Goal: Information Seeking & Learning: Find specific fact

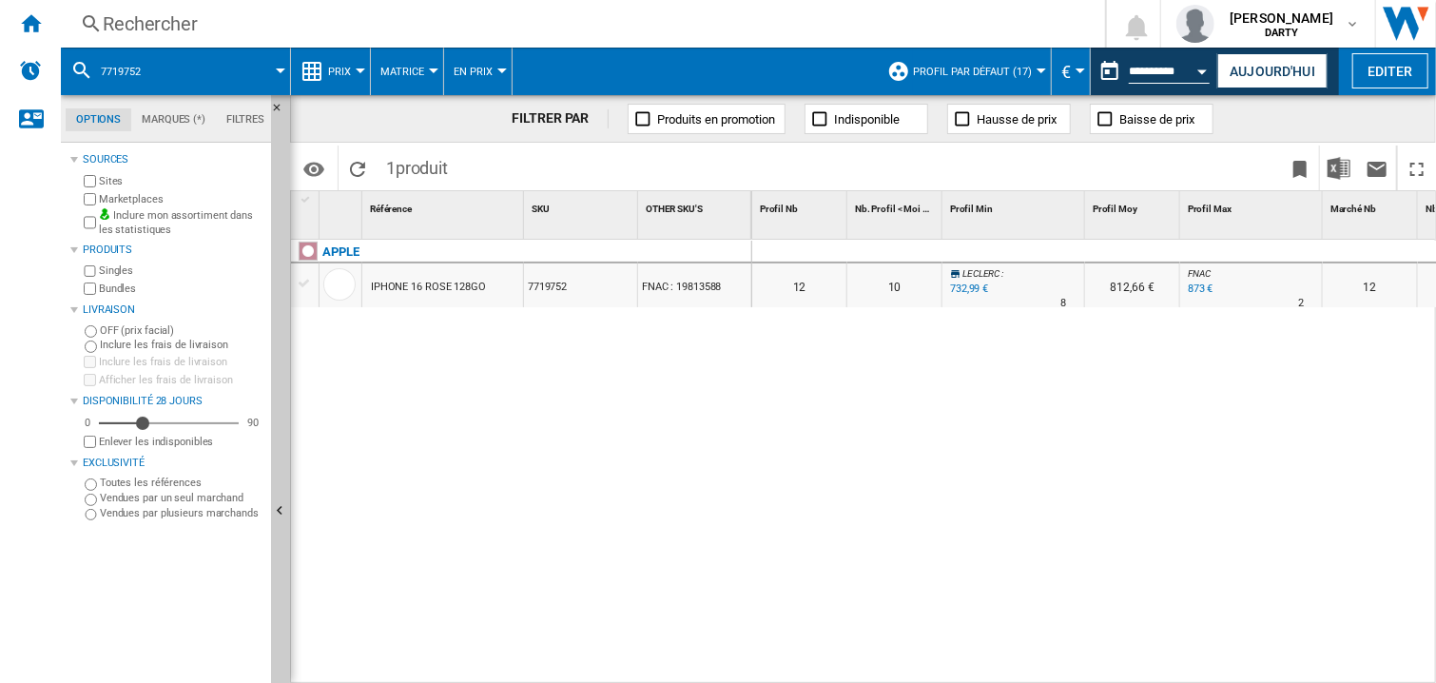
scroll to position [0, 1144]
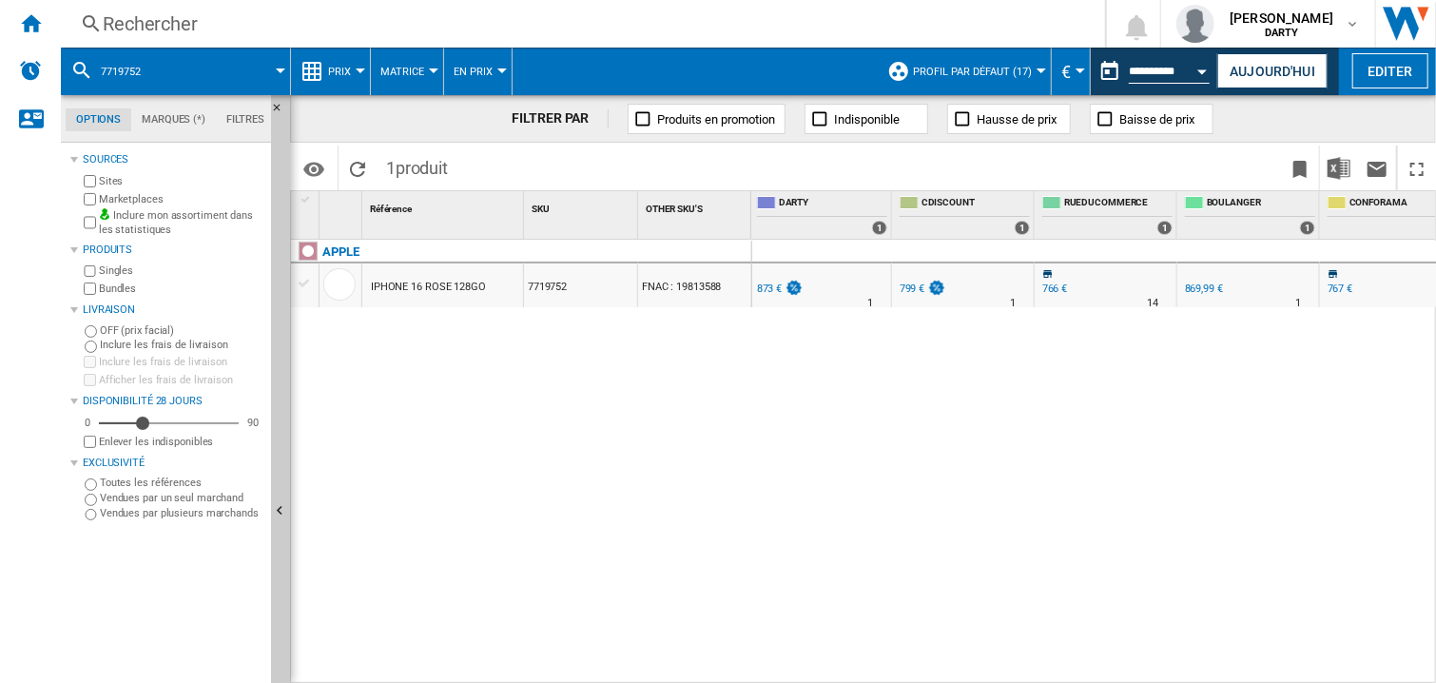
click at [1195, 71] on button "Open calendar" at bounding box center [1203, 68] width 34 height 34
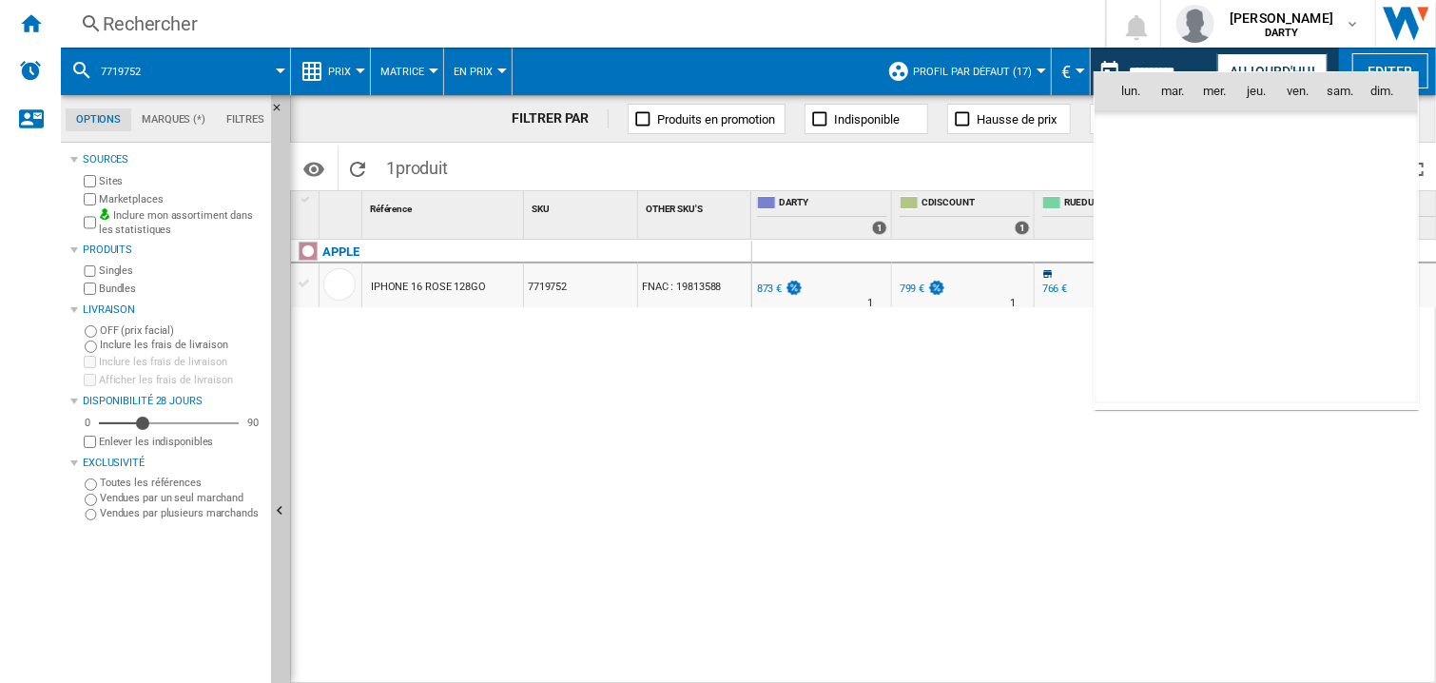
scroll to position [9072, 0]
click at [1180, 223] on span "9" at bounding box center [1173, 217] width 38 height 38
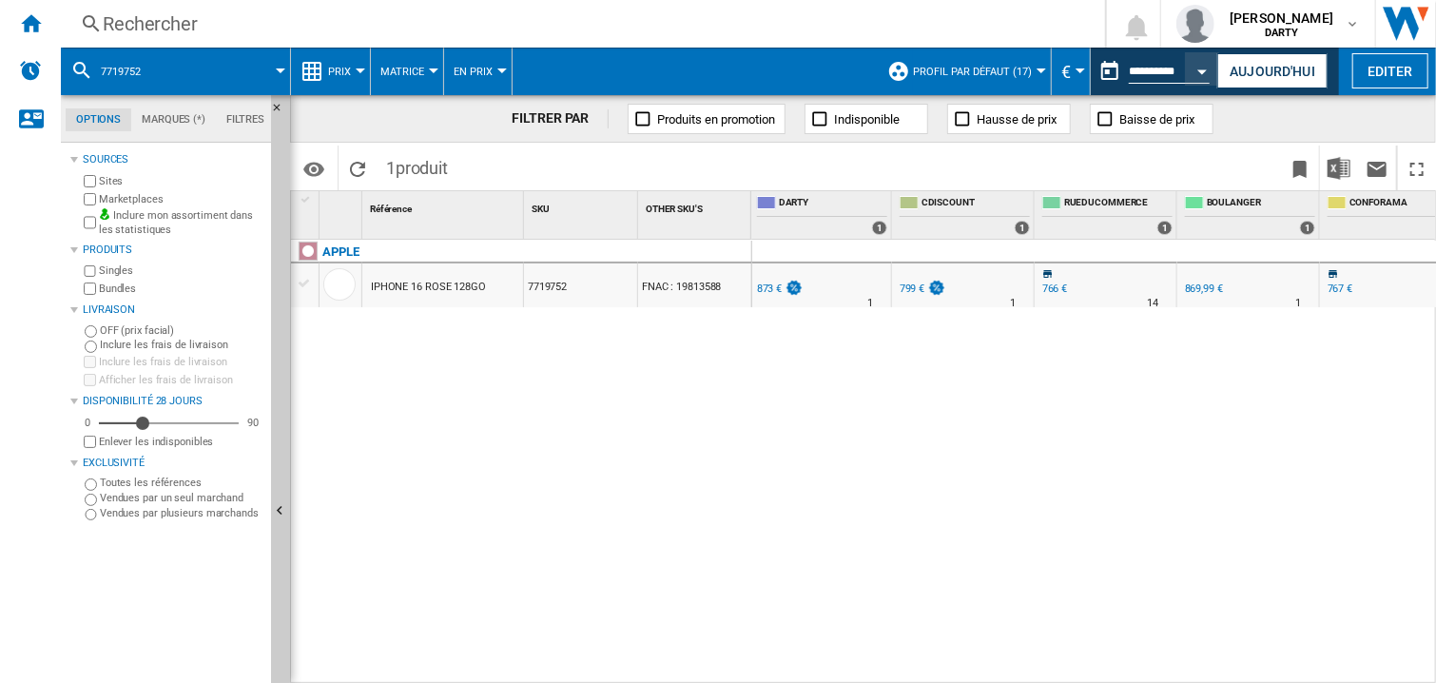
type input "**********"
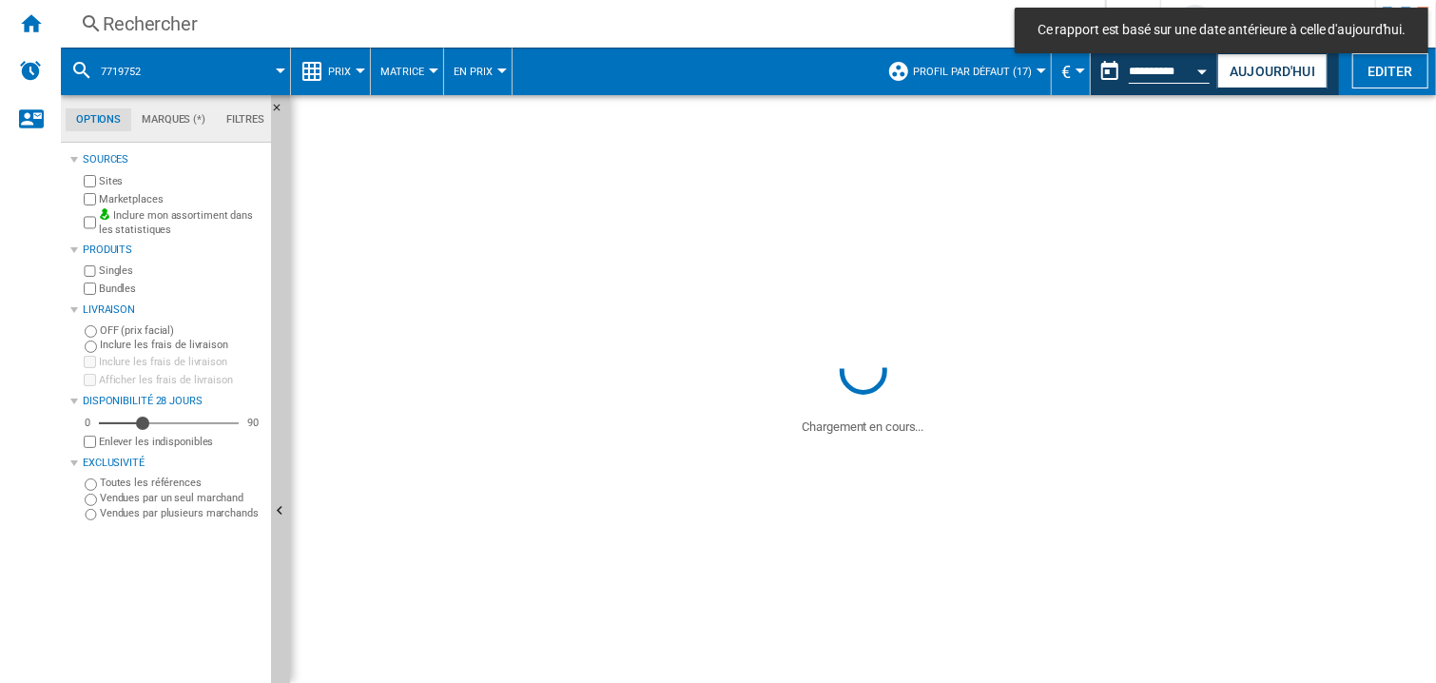
click at [186, 34] on div "Rechercher" at bounding box center [579, 23] width 953 height 27
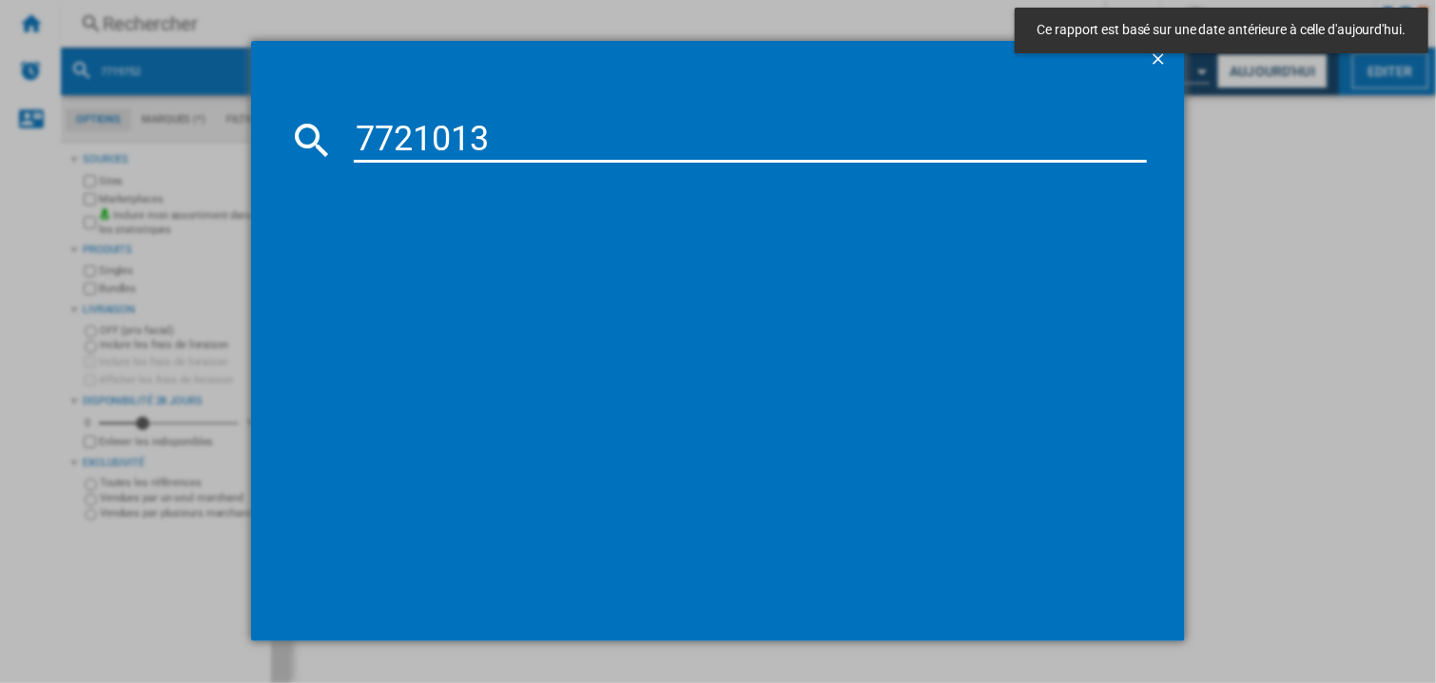
type input "7721013"
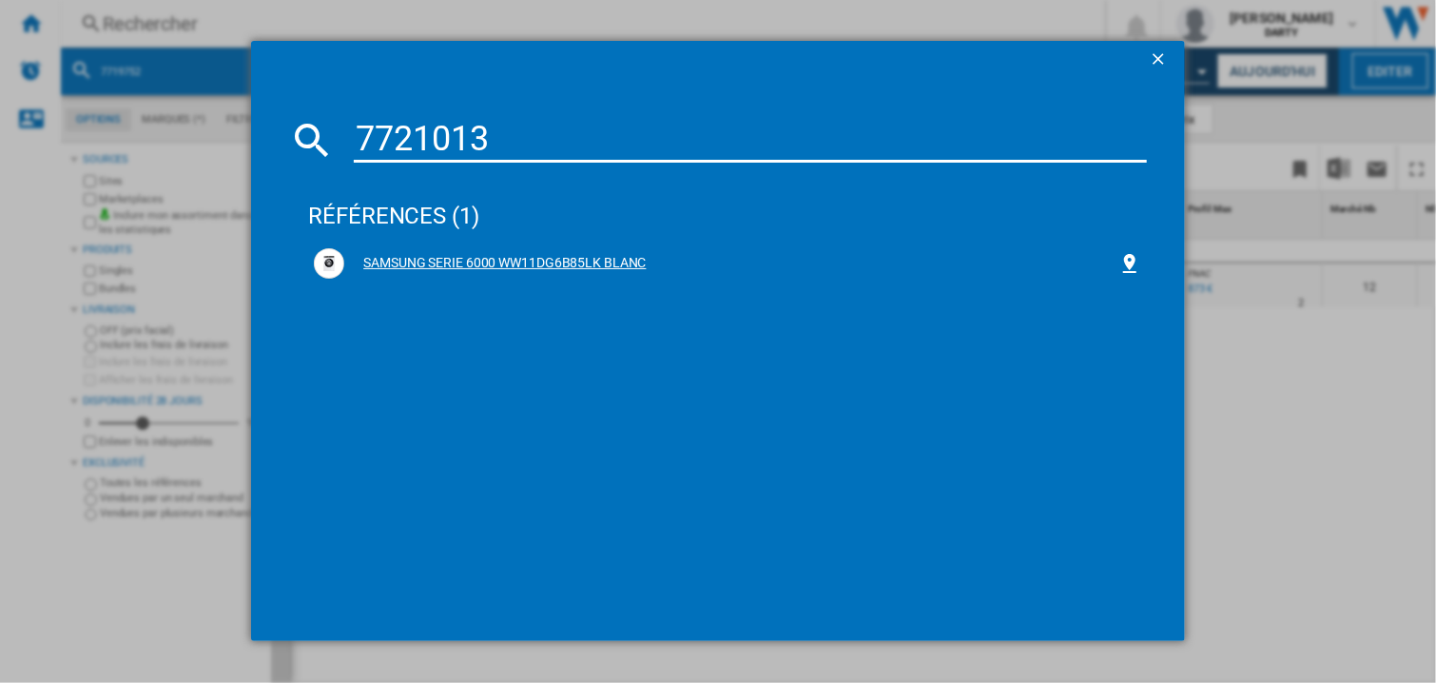
click at [534, 261] on div "SAMSUNG SERIE 6000 WW11DG6B85LK BLANC" at bounding box center [731, 263] width 774 height 19
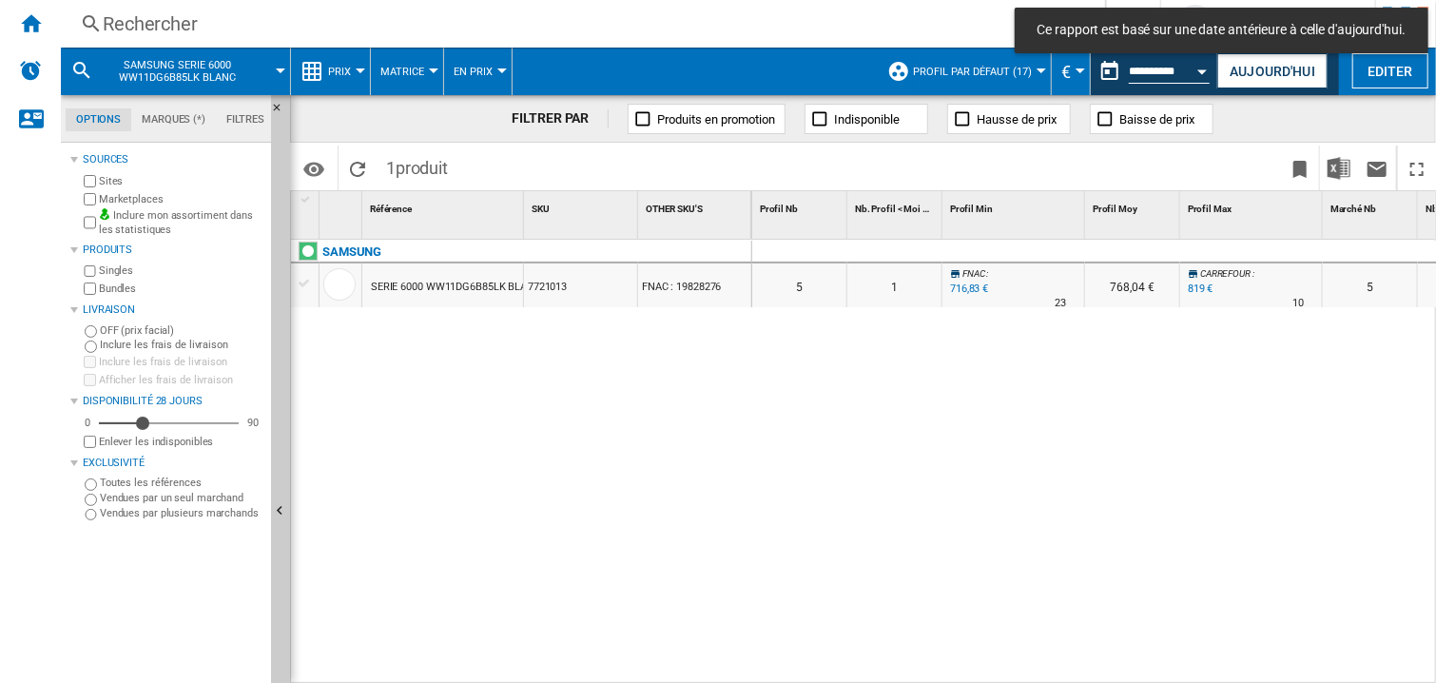
click at [1104, 245] on div at bounding box center [1132, 252] width 95 height 23
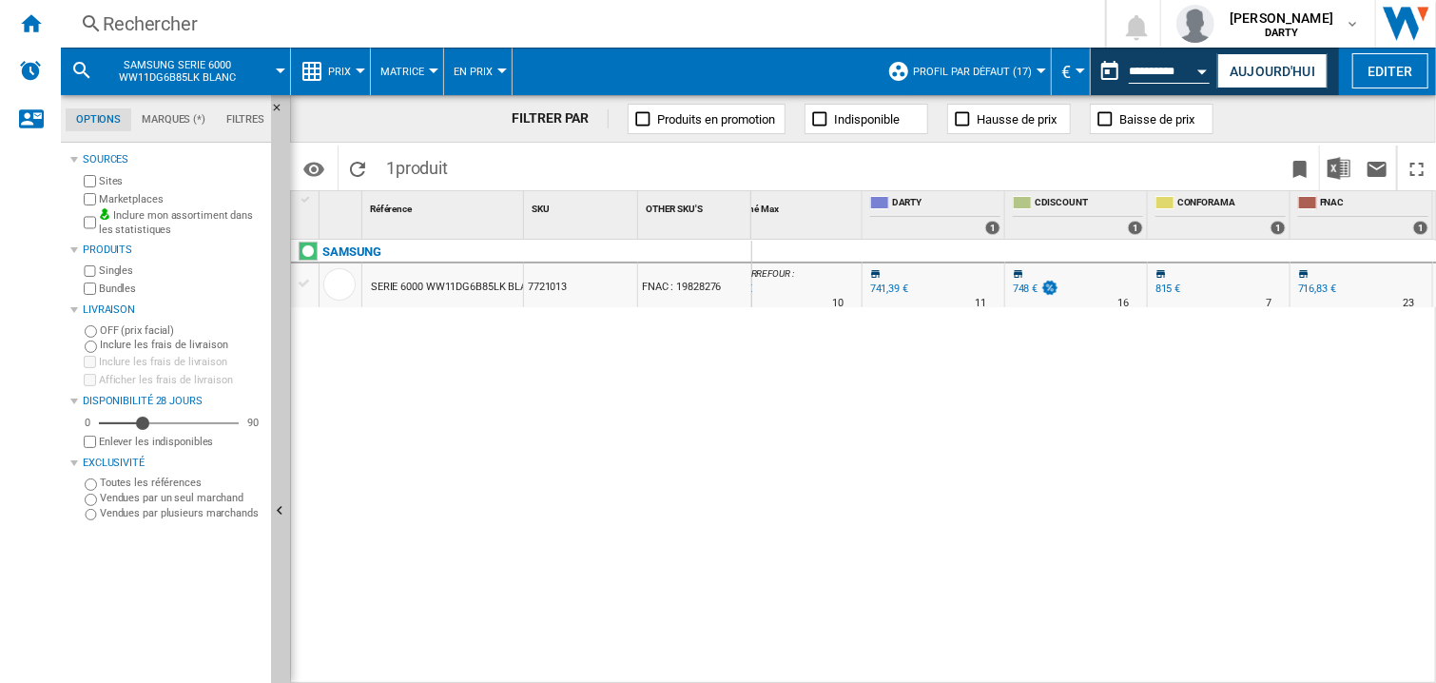
click at [1205, 69] on div "Open calendar" at bounding box center [1203, 71] width 10 height 5
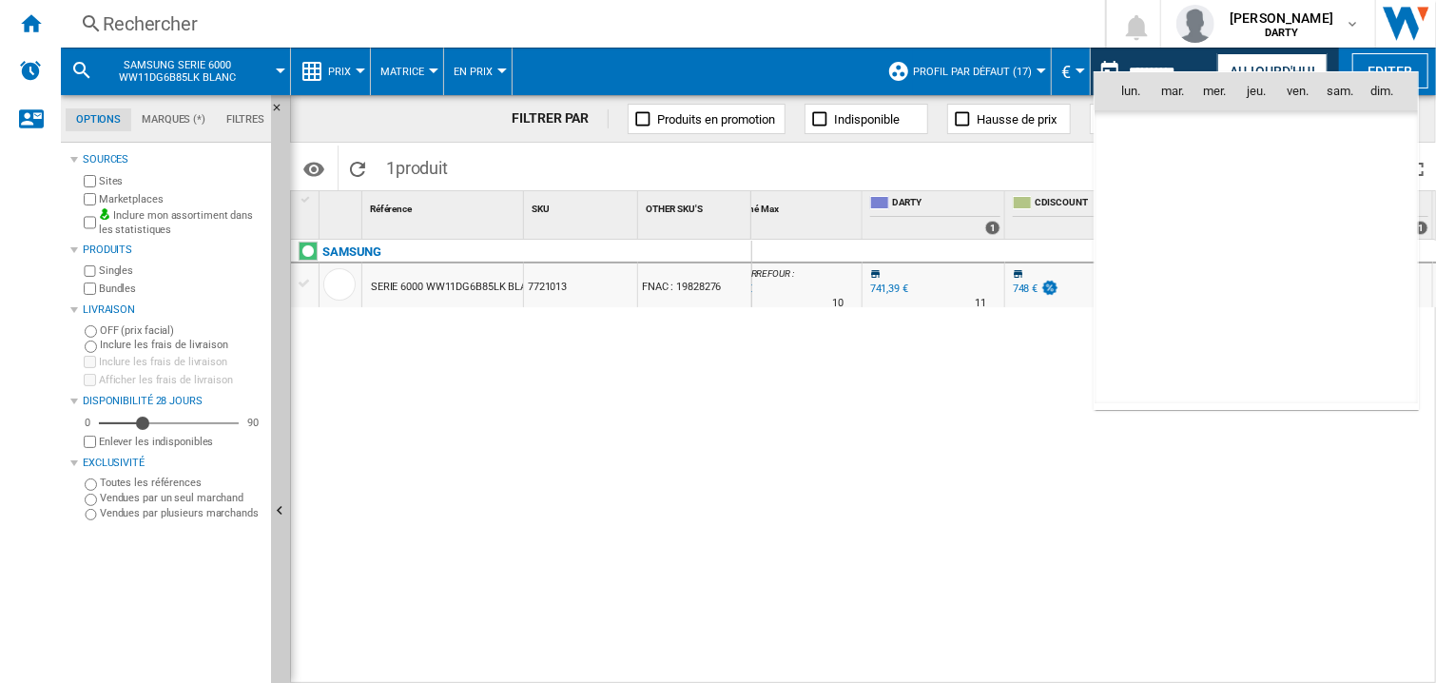
scroll to position [9072, 0]
click at [1371, 178] on span "7" at bounding box center [1382, 175] width 38 height 38
type input "**********"
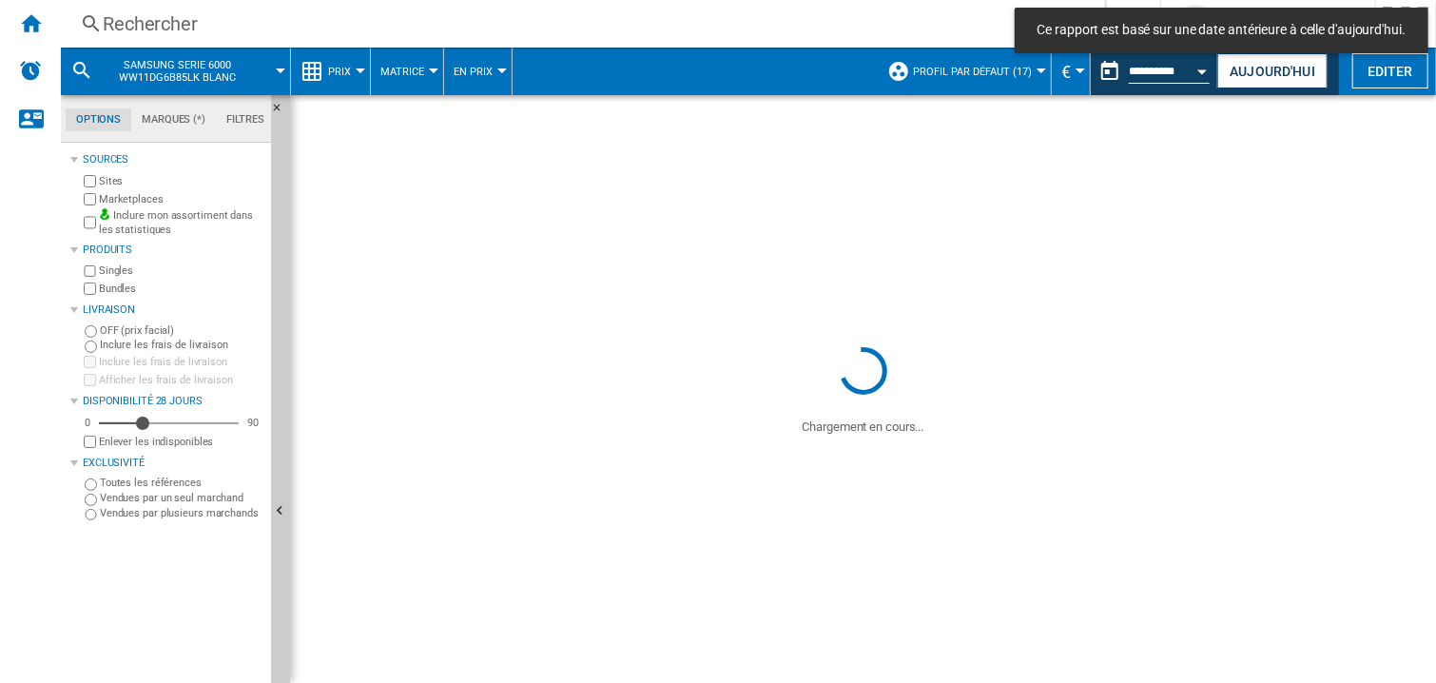
click at [174, 16] on div "Rechercher" at bounding box center [579, 23] width 953 height 27
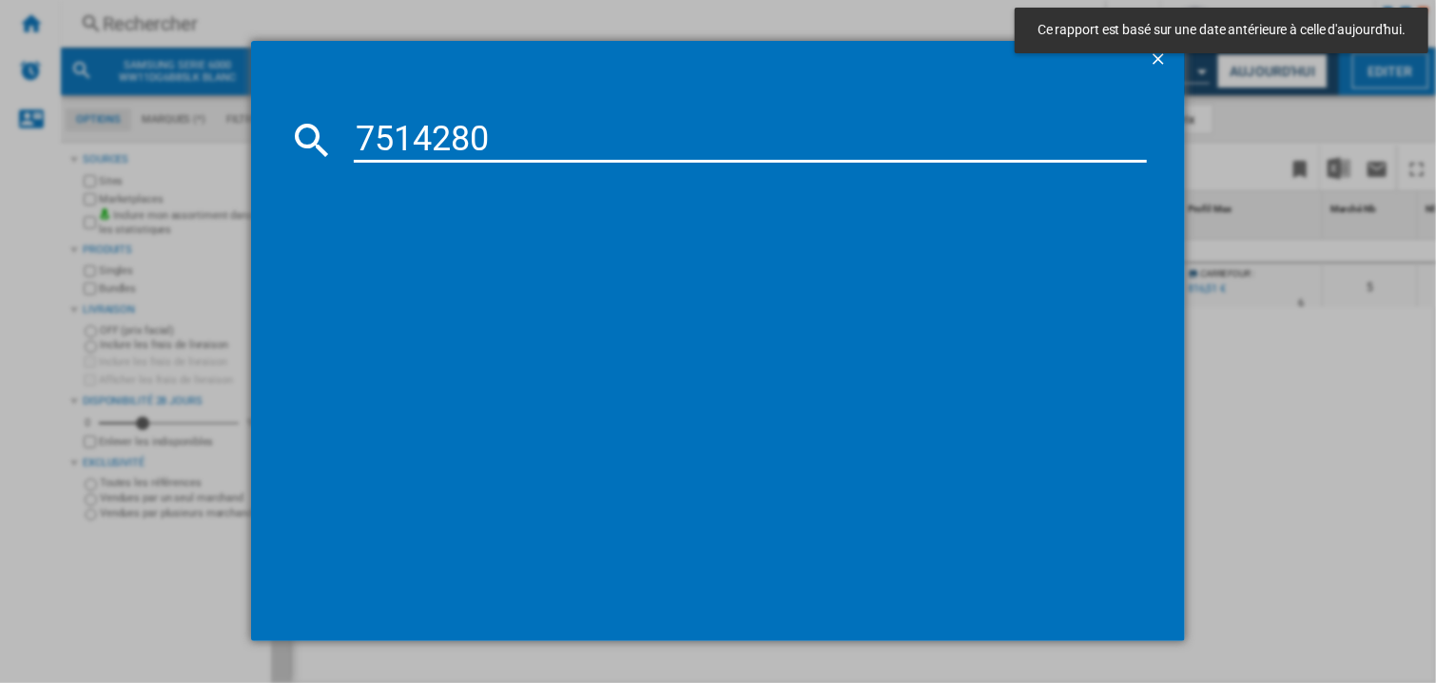
type input "7514280"
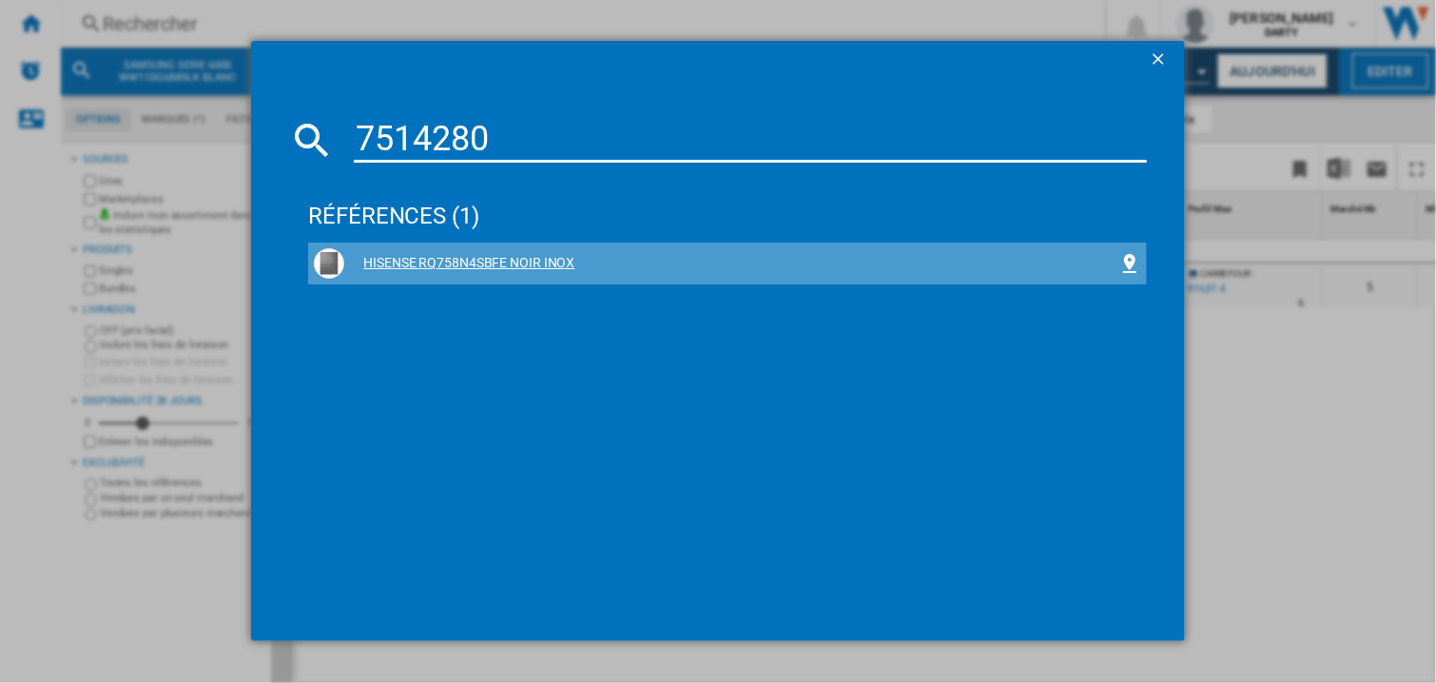
click at [556, 263] on div "HISENSE RQ758N4SBFE NOIR INOX" at bounding box center [731, 263] width 774 height 19
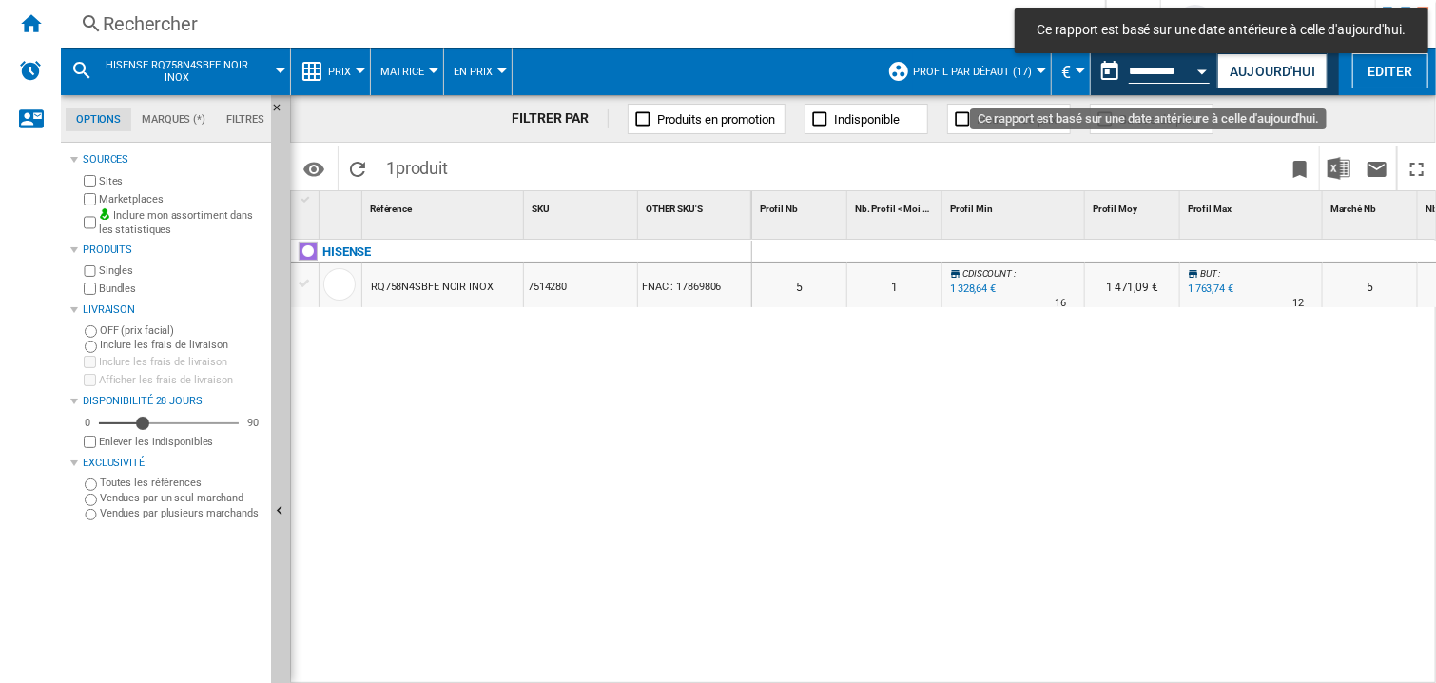
click at [1204, 72] on div "Open calendar" at bounding box center [1203, 71] width 10 height 5
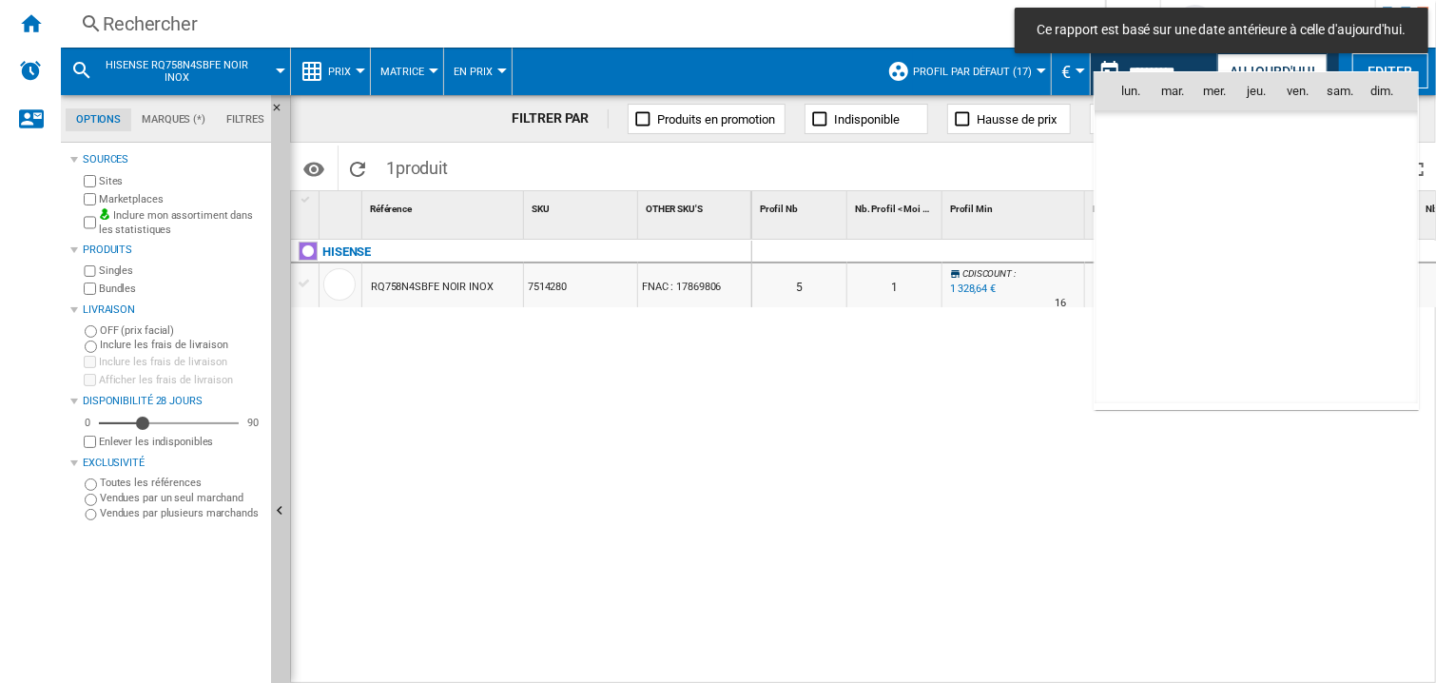
scroll to position [9072, 0]
click at [1173, 223] on span "9" at bounding box center [1173, 217] width 38 height 38
type input "**********"
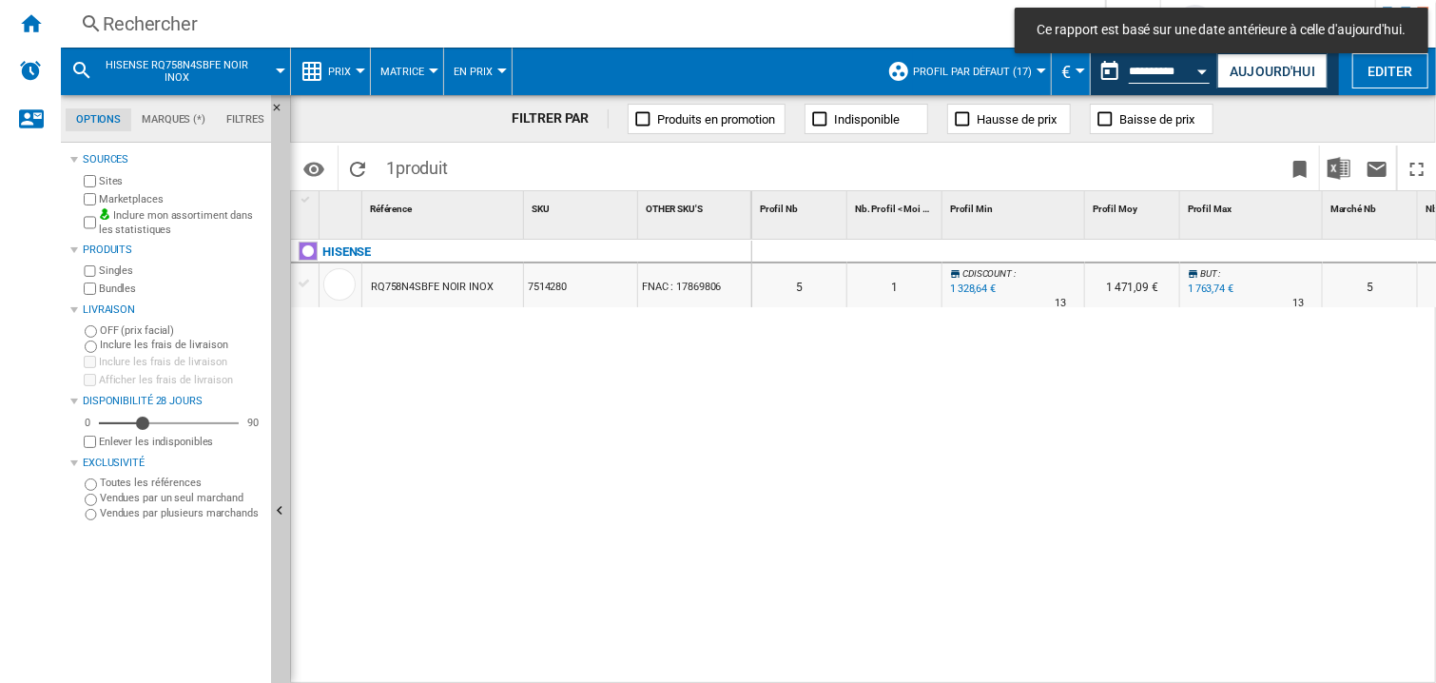
click at [945, 458] on div "0 0 0 0 5 1 CDISCOUNT : -5.0 % 1 328,64 € % N/A 13 CDISCOUNT : 1 471,09 € BUT :…" at bounding box center [1094, 462] width 685 height 445
click at [943, 398] on div "0 0 0 0 5 1 CDISCOUNT : -5.0 % 1 328,64 € % N/A 13 CDISCOUNT : 1 471,09 € BUT :…" at bounding box center [1094, 462] width 685 height 445
click at [1037, 244] on div at bounding box center [1013, 252] width 143 height 23
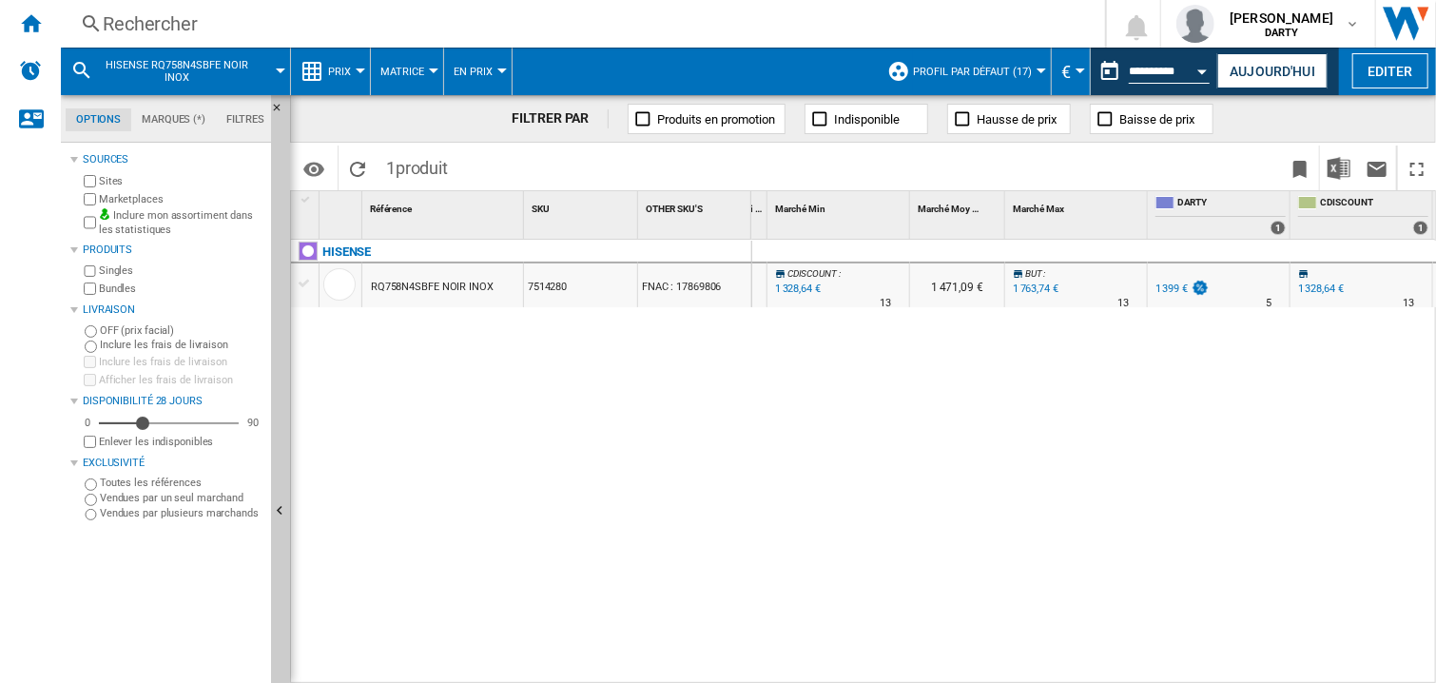
scroll to position [0, 1031]
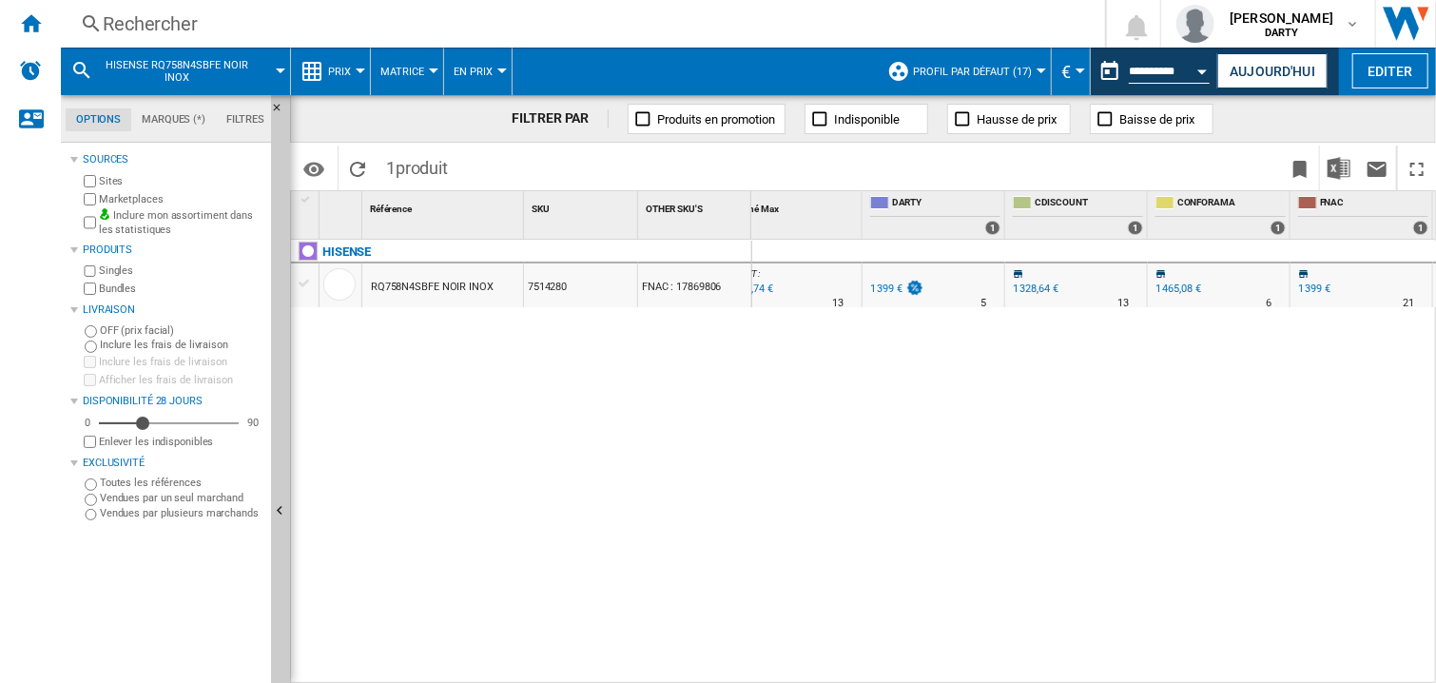
drag, startPoint x: 1083, startPoint y: 432, endPoint x: 1078, endPoint y: 457, distance: 26.3
click at [1083, 437] on div "0 0 0 0 5 1 CDISCOUNT : -5.0 % 1 328,64 € % N/A 13 CDISCOUNT : 1 471,09 € BUT :…" at bounding box center [1094, 462] width 685 height 445
drag, startPoint x: 845, startPoint y: 477, endPoint x: 712, endPoint y: 96, distance: 403.9
click at [845, 476] on div "0 0 0 0 5 1 CDISCOUNT : -5.0 % 1 328,64 € % N/A 13 CDISCOUNT : 1 471,09 € BUT :…" at bounding box center [1094, 462] width 685 height 445
click at [1087, 494] on div "0 0 0 0 5 1 CDISCOUNT : -5.0 % 1 328,64 € % N/A 13 CDISCOUNT : 1 471,09 € BUT :…" at bounding box center [1094, 462] width 685 height 445
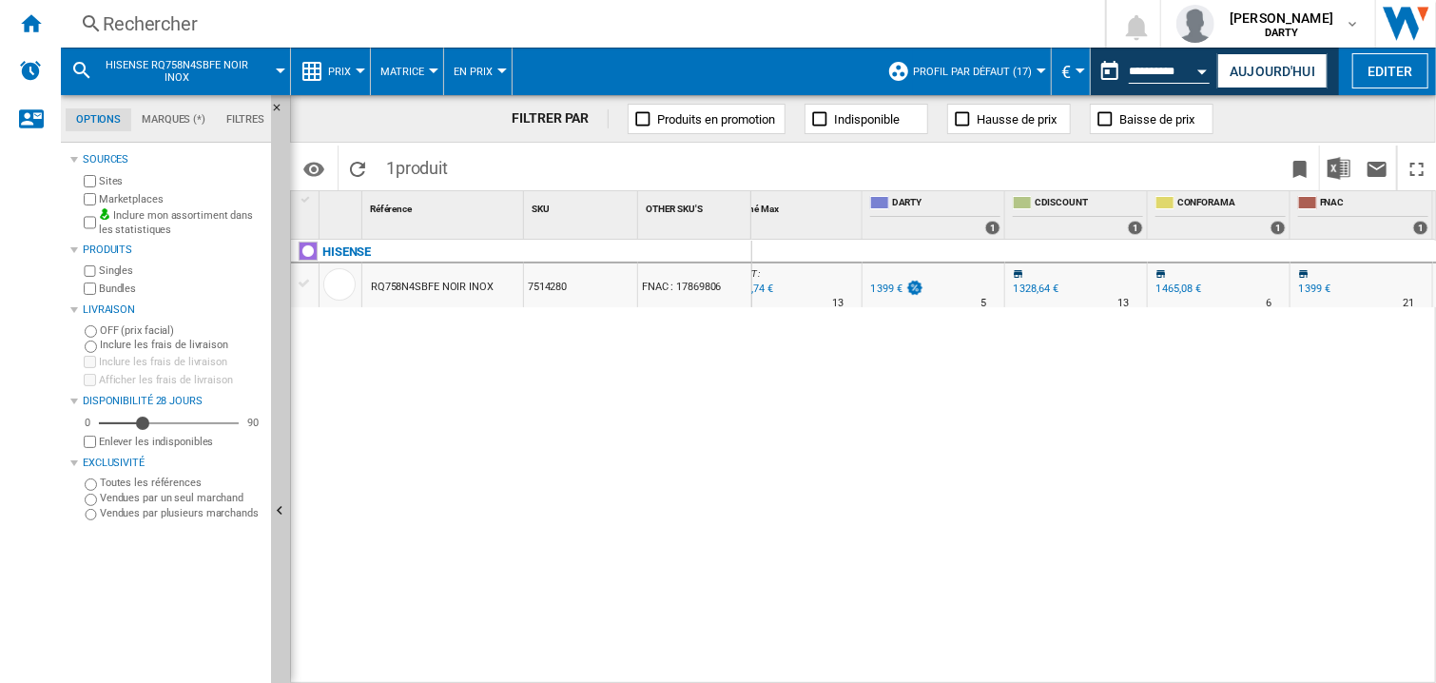
click at [127, 20] on div "Rechercher" at bounding box center [579, 23] width 953 height 27
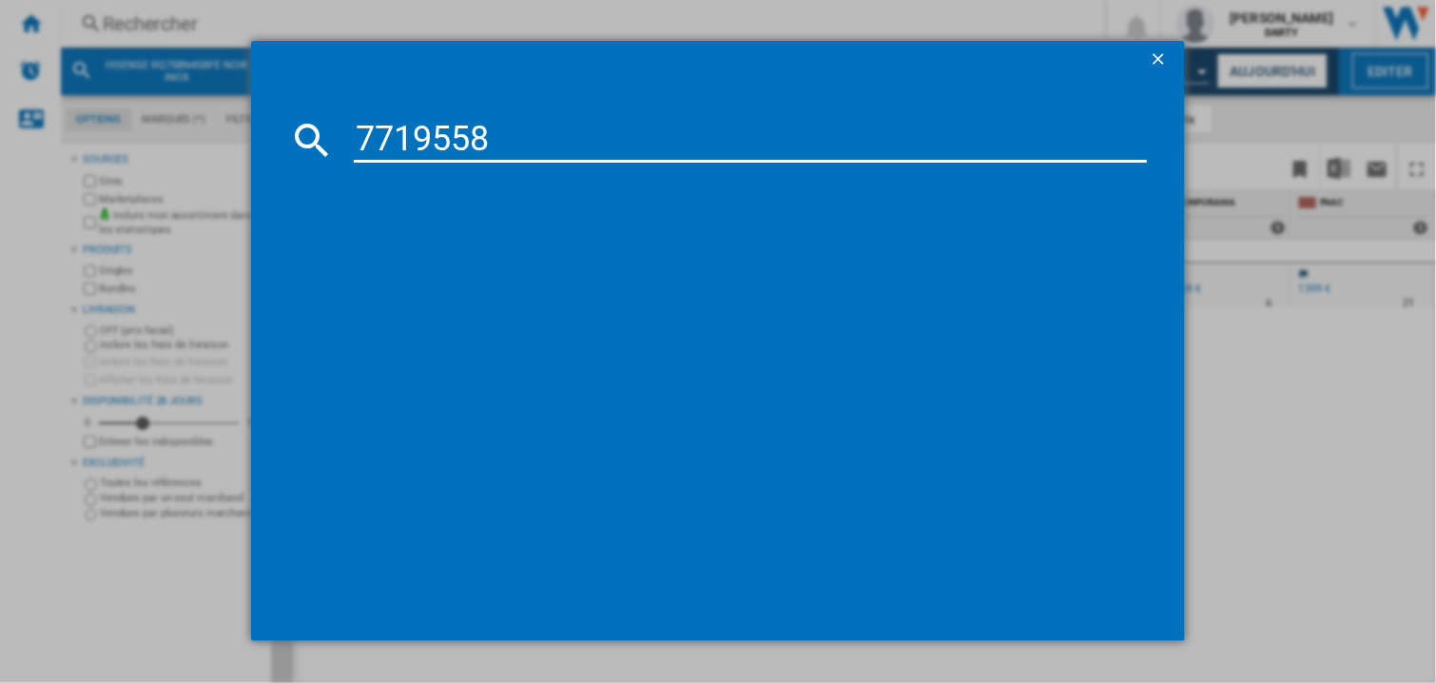
type input "7719558"
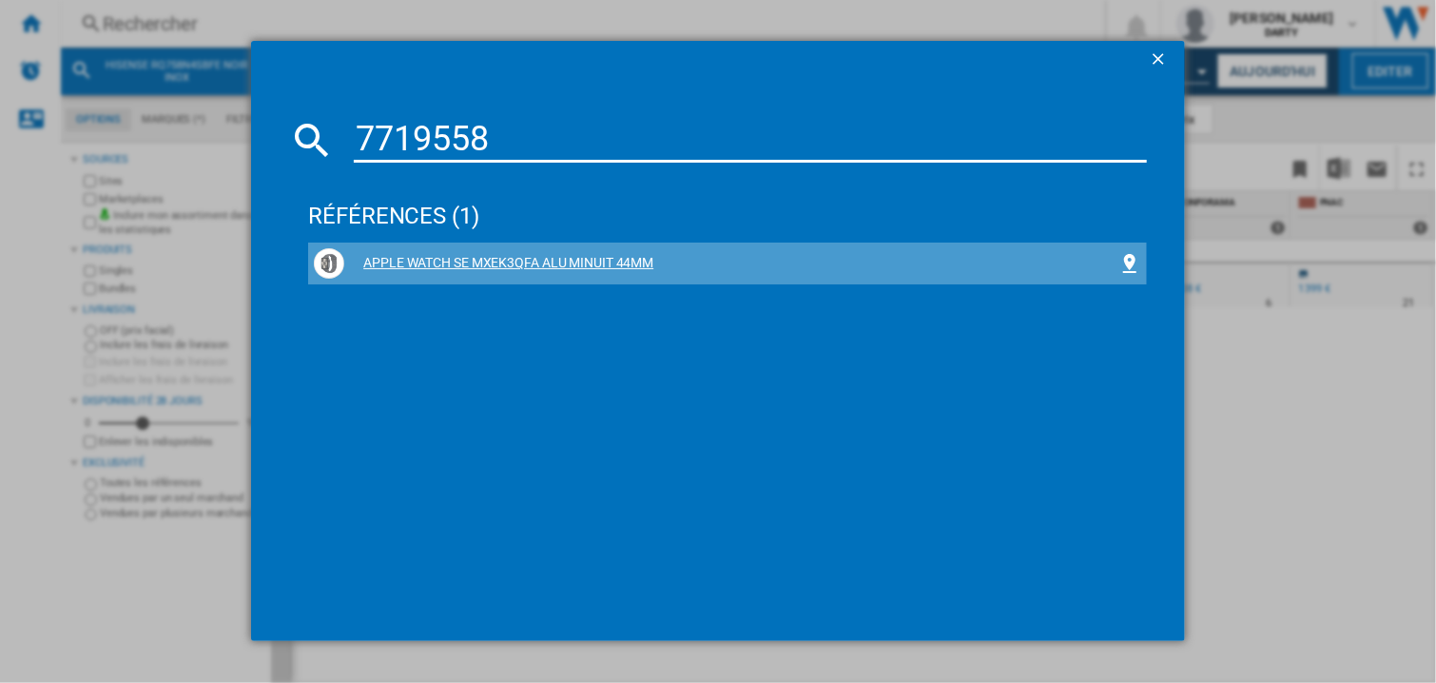
click at [521, 266] on div "APPLE WATCH SE MXEK3QFA ALU MINUIT 44MM" at bounding box center [731, 263] width 774 height 19
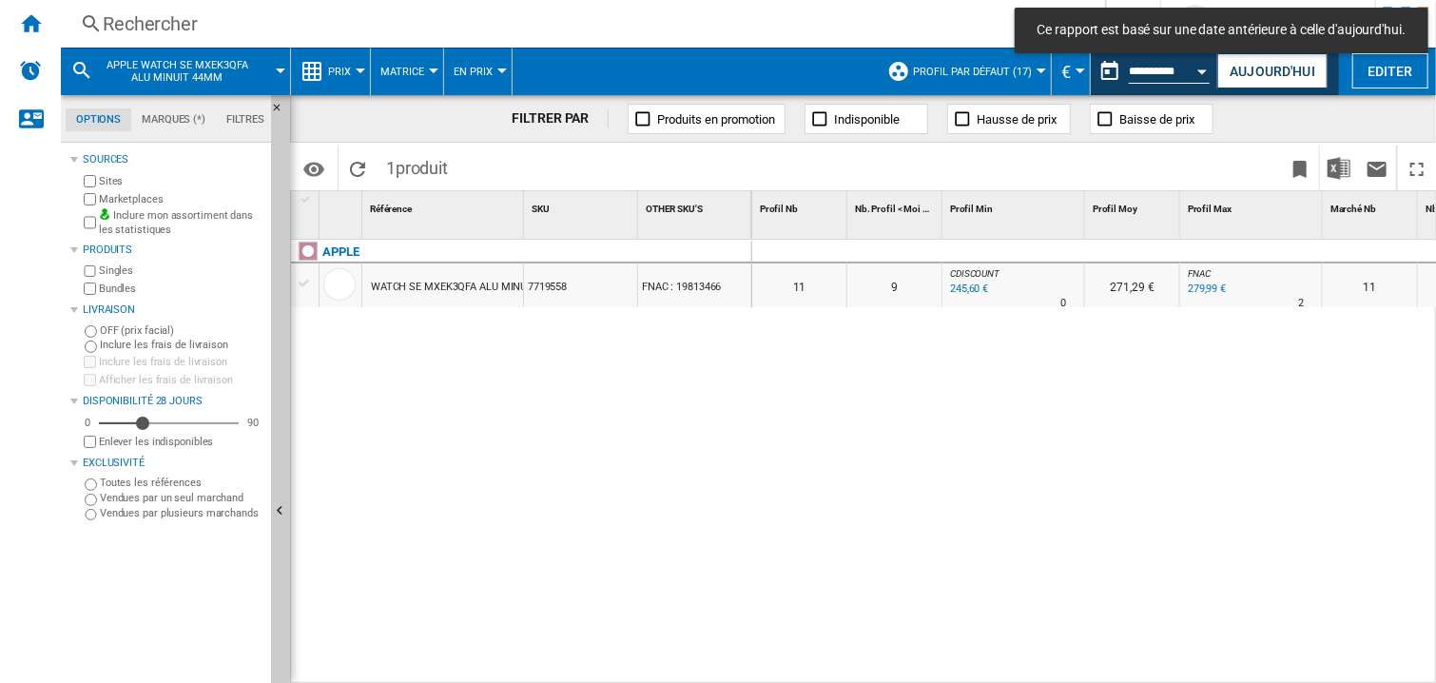
click at [1027, 243] on div at bounding box center [1013, 252] width 143 height 23
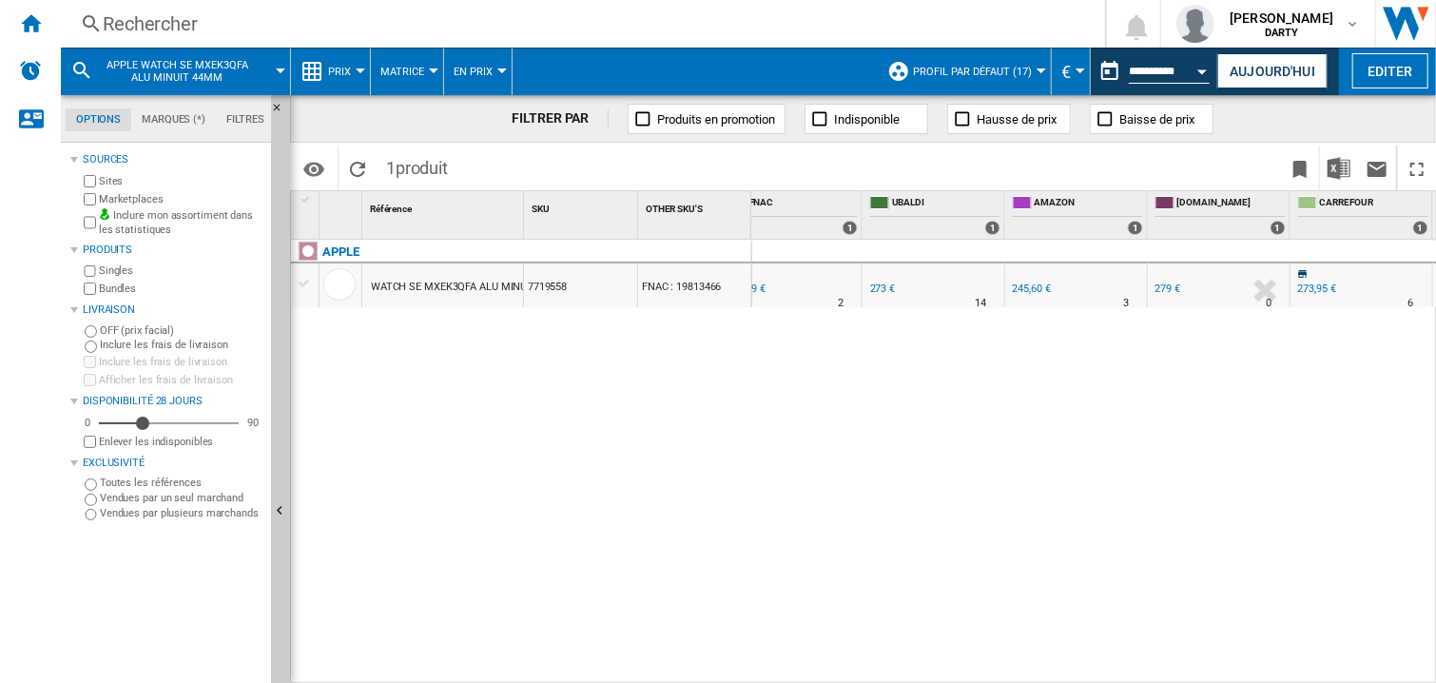
scroll to position [0, 1887]
click at [994, 393] on div "0 0 0 0 11 9 CDISCOUNT : -12.3 % 245,60 € % N/A 0 CDISCOUNT : 271,29 € FNAC : 0…" at bounding box center [1094, 462] width 685 height 445
click at [1012, 479] on div "0 0 0 0 11 9 CDISCOUNT : -12.3 % 245,60 € % N/A 0 CDISCOUNT : 271,29 € FNAC : 0…" at bounding box center [1094, 462] width 685 height 445
click at [1028, 447] on div "0 0 0 0 11 9 CDISCOUNT : -12.3 % 245,60 € % N/A 0 CDISCOUNT : 271,29 € FNAC : 0…" at bounding box center [1094, 462] width 685 height 445
drag, startPoint x: 627, startPoint y: 434, endPoint x: 623, endPoint y: 420, distance: 13.8
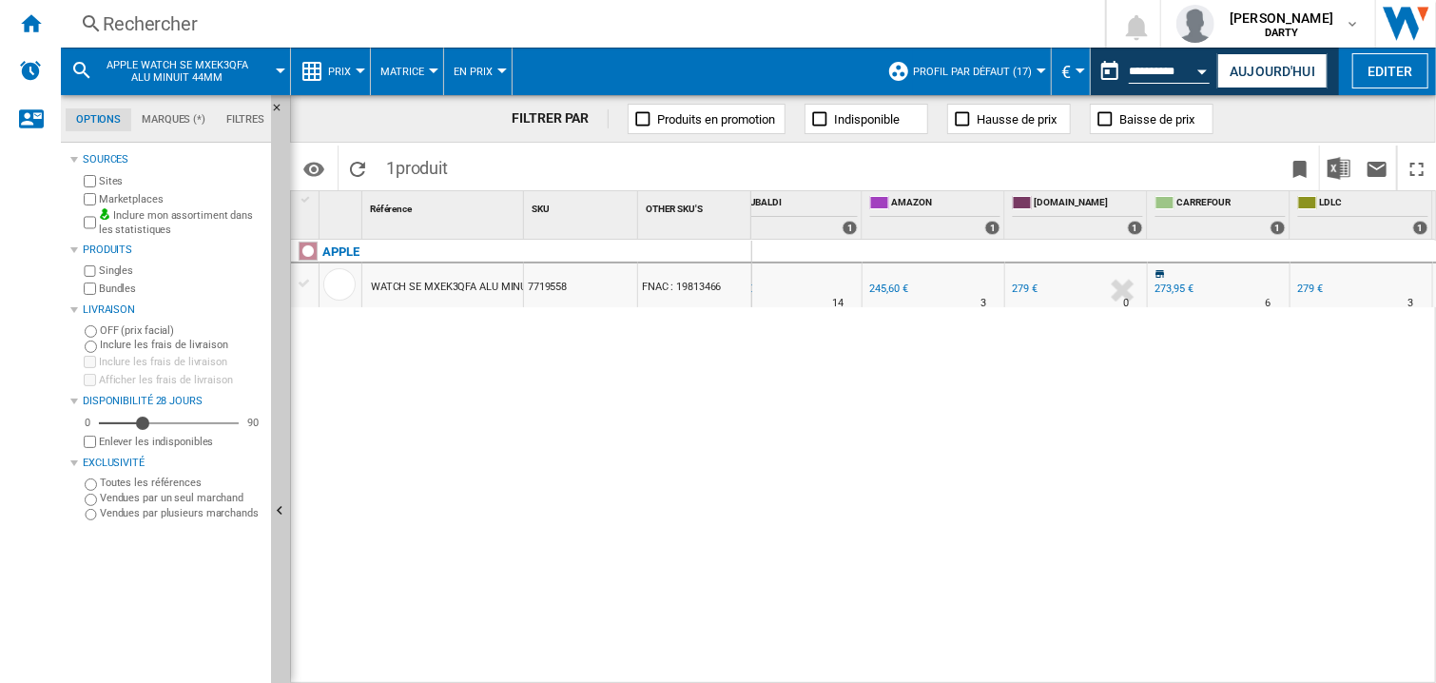
click at [625, 437] on div "APPLE WATCH SE MXEK3QFA ALU MINUIT 44MM 7719558 FNAC : 19813466" at bounding box center [521, 458] width 461 height 436
click at [153, 26] on div "Rechercher" at bounding box center [579, 23] width 953 height 27
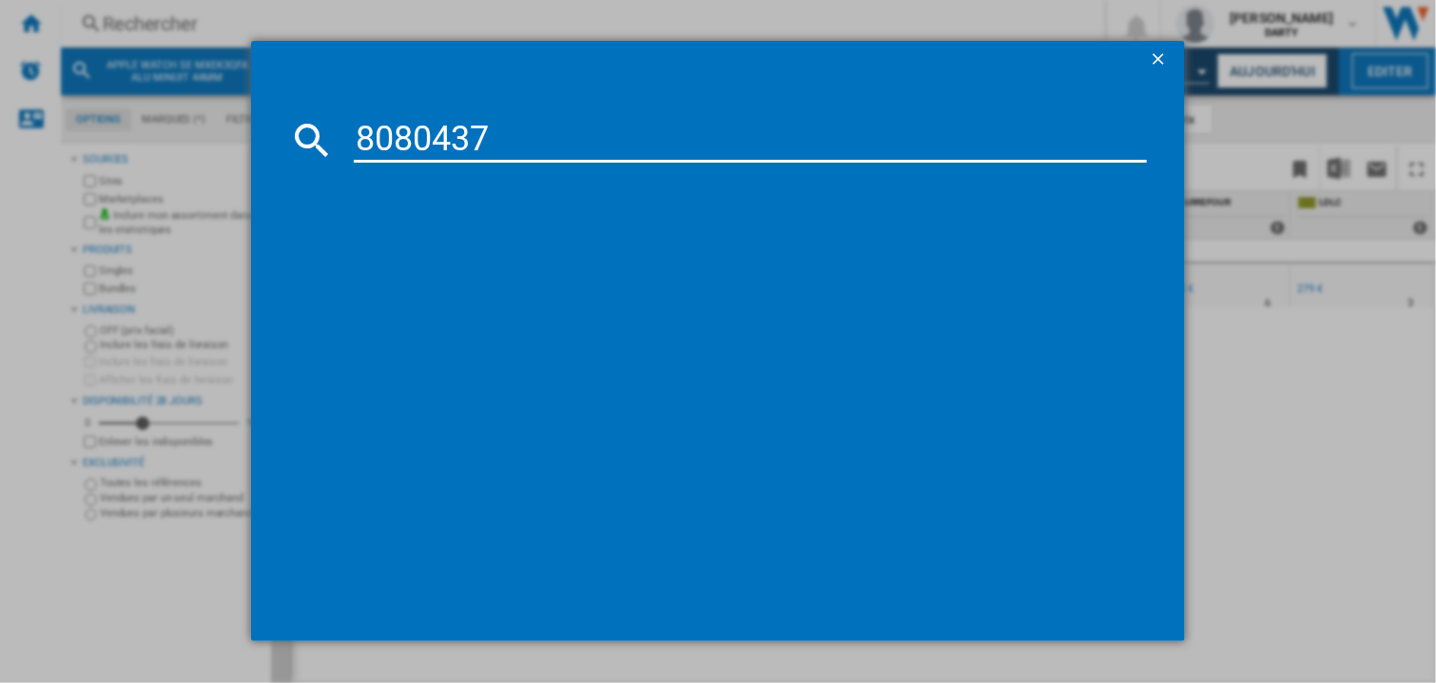
type input "8080437"
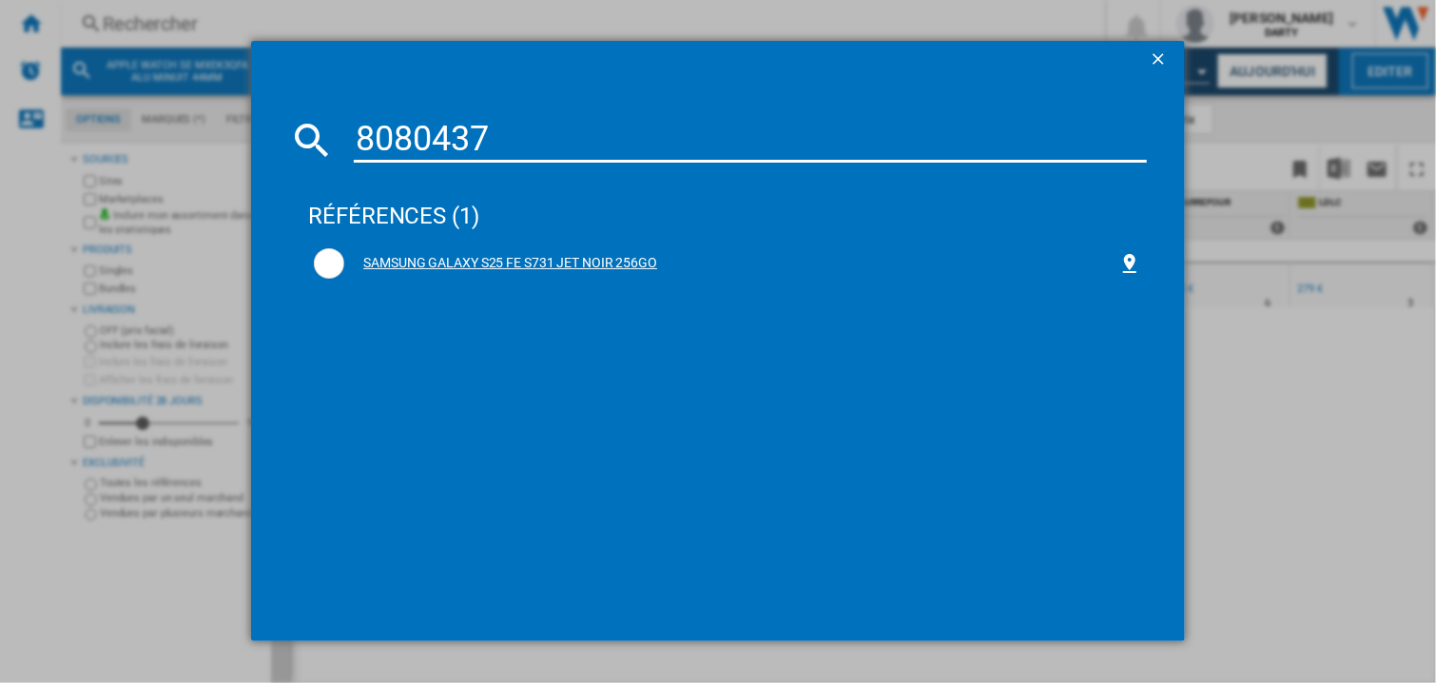
click at [509, 250] on div "SAMSUNG GALAXY S25 FE S731 JET NOIR 256GO" at bounding box center [727, 263] width 827 height 30
click at [499, 264] on div "SAMSUNG GALAXY S25 FE S731 JET NOIR 256GO" at bounding box center [731, 263] width 774 height 19
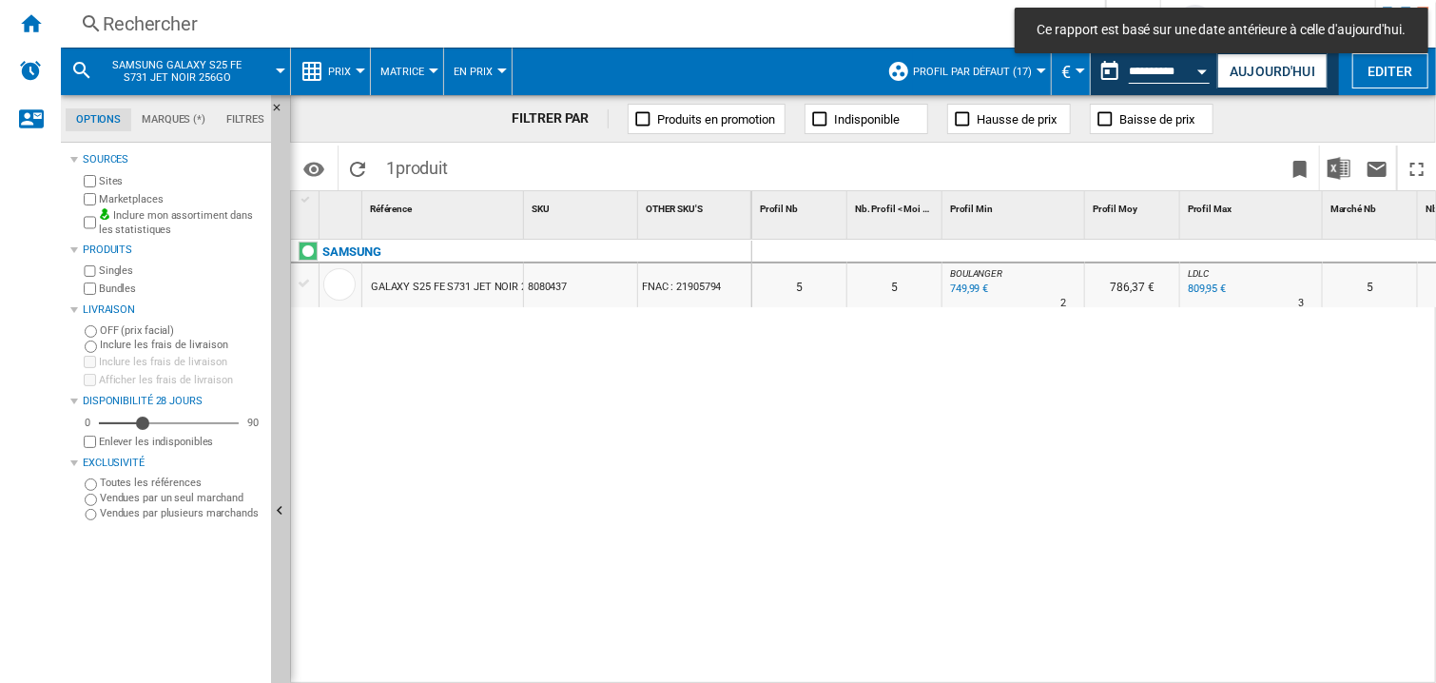
click at [1075, 386] on div "0 0 0 0 5 5 BOULANGER : -1.0 % 749,99 € % N/A 2 BOULANGER : 786,37 € LDLC : -1.…" at bounding box center [1094, 462] width 685 height 445
click at [936, 256] on div "0" at bounding box center [894, 252] width 95 height 23
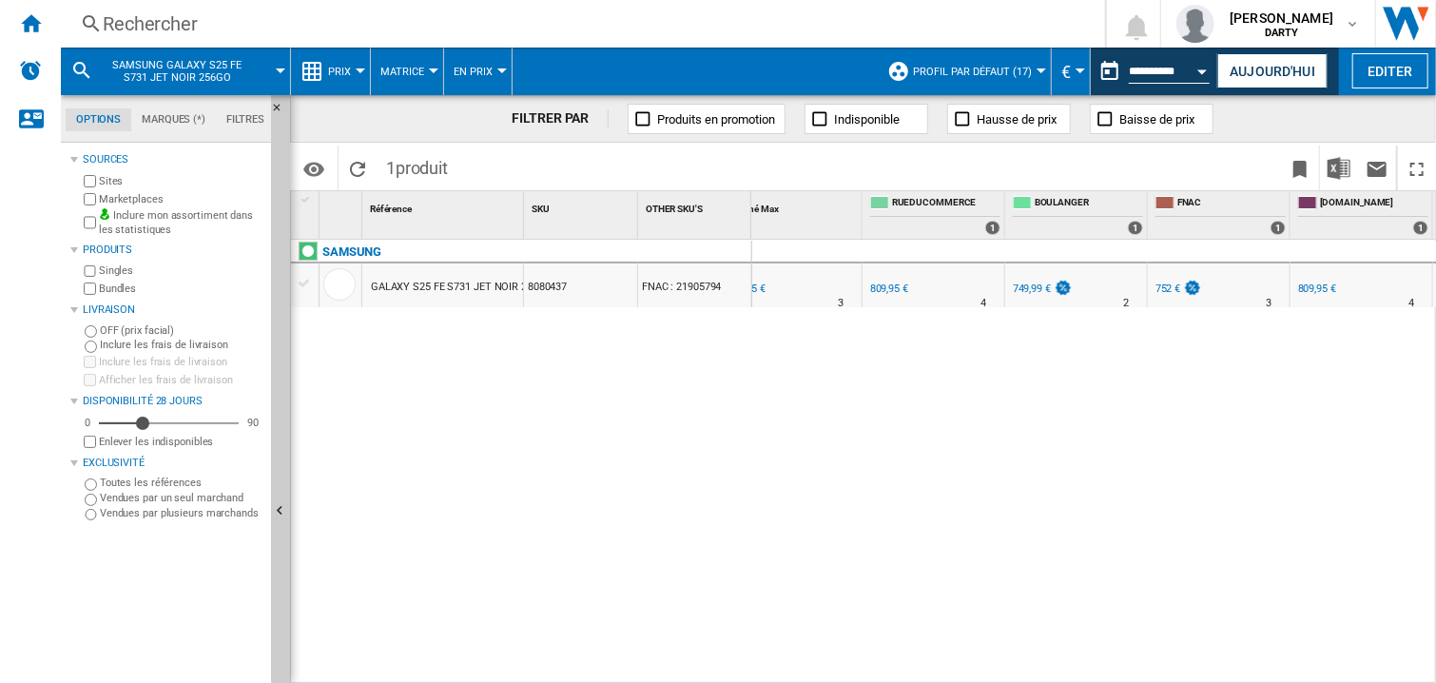
click at [1076, 413] on div "0 0 0 0 5 5 BOULANGER : -1.0 % 749,99 € % N/A 2 BOULANGER : 786,37 € LDLC : -1.…" at bounding box center [1094, 462] width 685 height 445
